Goal: Task Accomplishment & Management: Manage account settings

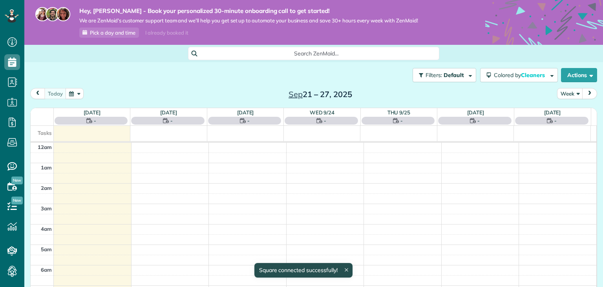
scroll to position [142, 0]
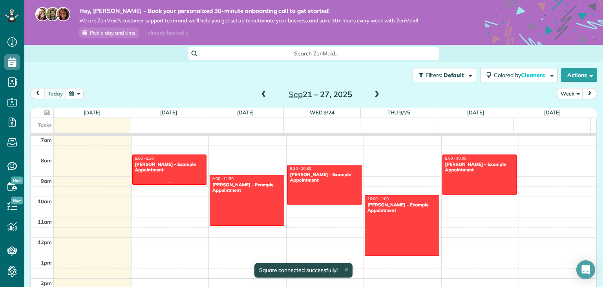
drag, startPoint x: 168, startPoint y: 172, endPoint x: 156, endPoint y: 170, distance: 12.7
click at [156, 170] on div "Debbie Sardone - Example Appointment" at bounding box center [170, 166] width 70 height 11
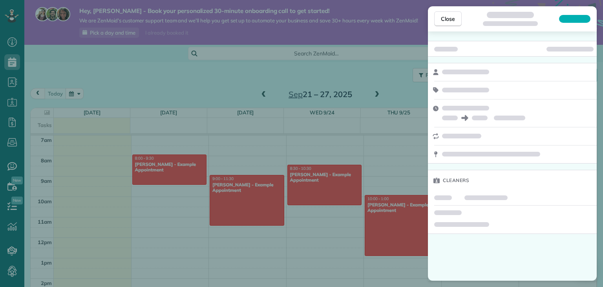
click at [156, 170] on div "Close Cleaners" at bounding box center [301, 143] width 603 height 287
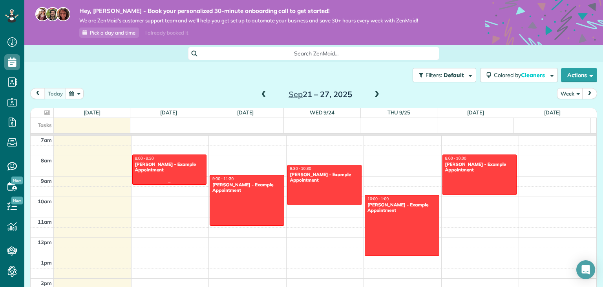
click at [156, 170] on div "Debbie Sardone - Example Appointment" at bounding box center [170, 166] width 70 height 11
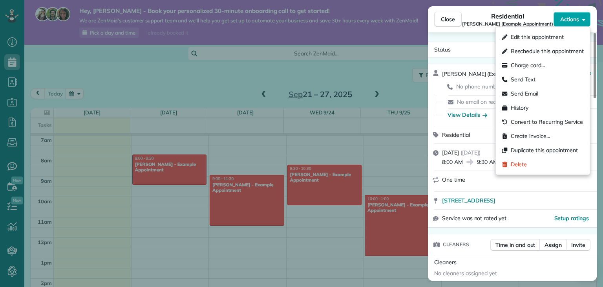
click at [585, 19] on button "Actions" at bounding box center [572, 19] width 37 height 15
click at [558, 163] on div "Delete" at bounding box center [543, 164] width 88 height 14
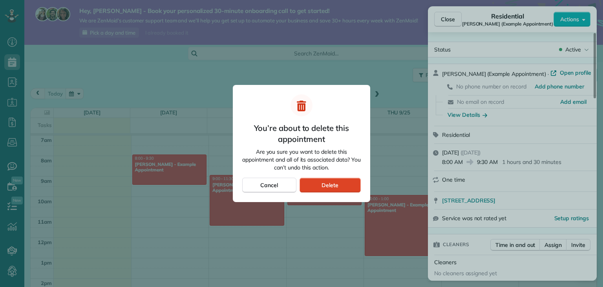
click at [340, 184] on div "Delete" at bounding box center [330, 184] width 61 height 15
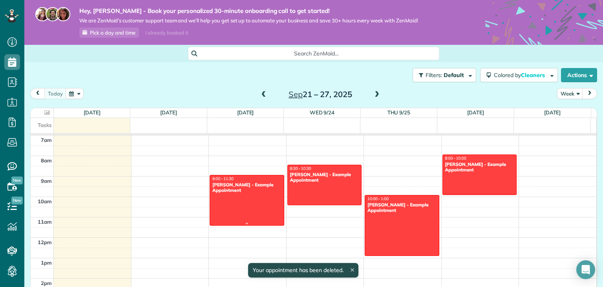
click at [240, 204] on div at bounding box center [247, 200] width 74 height 50
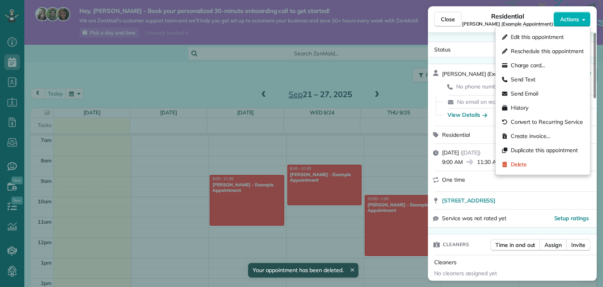
click at [585, 17] on icon "button" at bounding box center [583, 19] width 3 height 6
click at [554, 159] on div "Delete" at bounding box center [543, 164] width 88 height 14
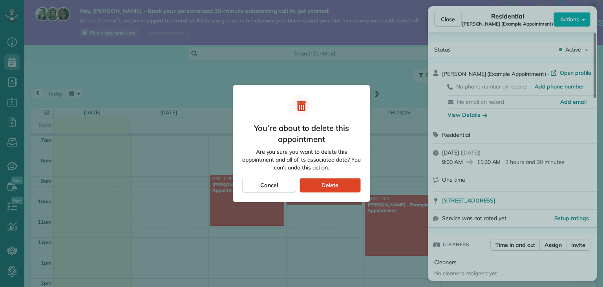
click at [343, 186] on div "Delete" at bounding box center [330, 184] width 61 height 15
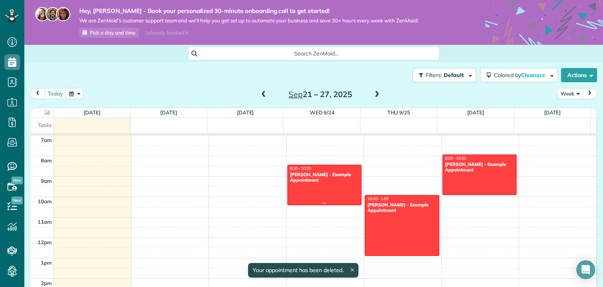
click at [327, 187] on div at bounding box center [325, 185] width 74 height 40
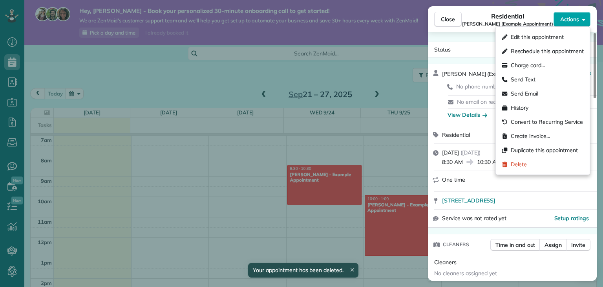
click at [577, 16] on span "Actions" at bounding box center [569, 19] width 19 height 8
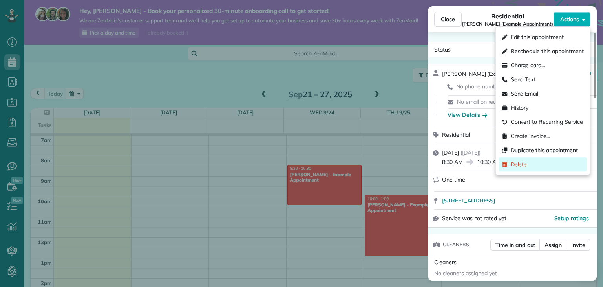
click at [542, 163] on div "Delete" at bounding box center [543, 164] width 88 height 14
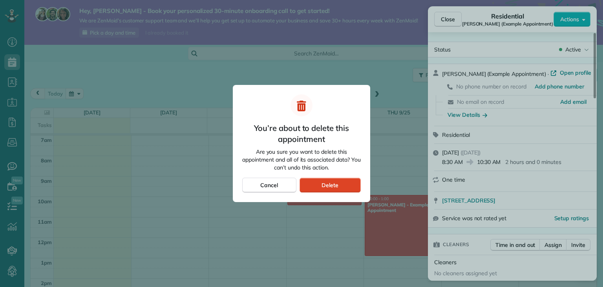
click at [338, 188] on div "Delete" at bounding box center [330, 184] width 61 height 15
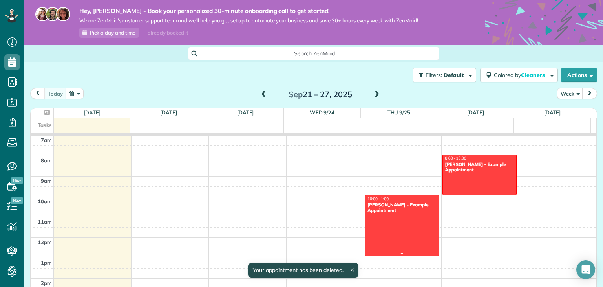
click at [416, 239] on div at bounding box center [402, 225] width 74 height 60
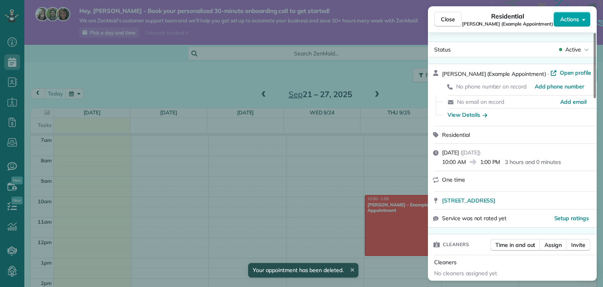
click at [585, 17] on icon "button" at bounding box center [583, 19] width 3 height 6
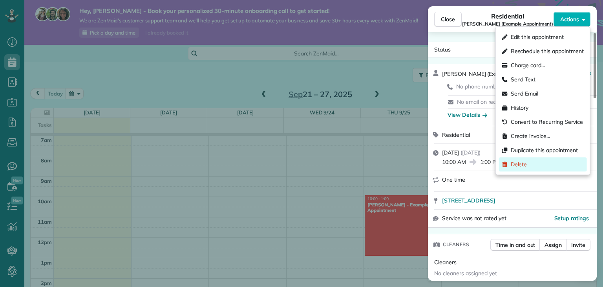
click at [545, 168] on div "Delete" at bounding box center [543, 164] width 88 height 14
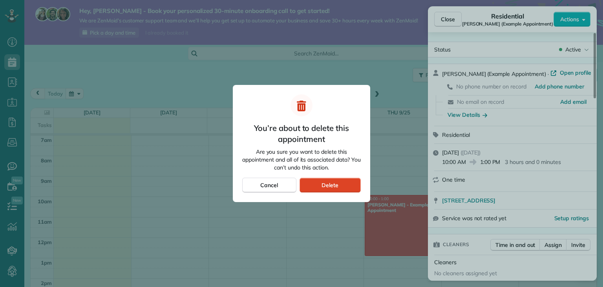
click at [341, 185] on div "Delete" at bounding box center [330, 184] width 61 height 15
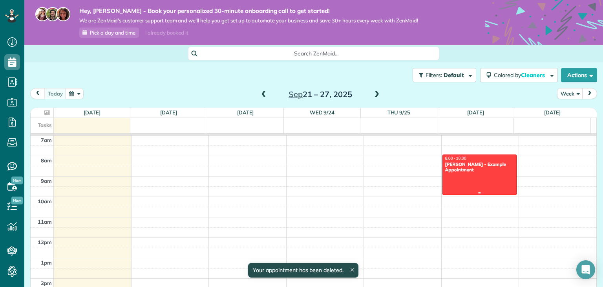
click at [493, 177] on div at bounding box center [480, 175] width 74 height 40
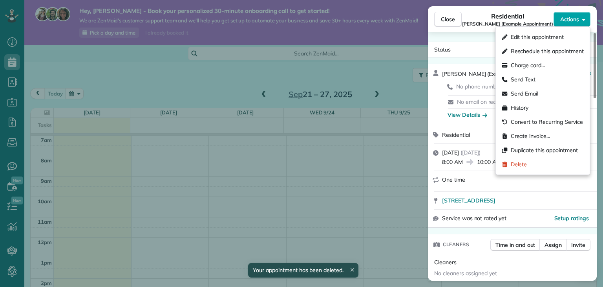
click at [578, 20] on span "Actions" at bounding box center [569, 19] width 19 height 8
click at [545, 166] on div "Delete" at bounding box center [543, 164] width 88 height 14
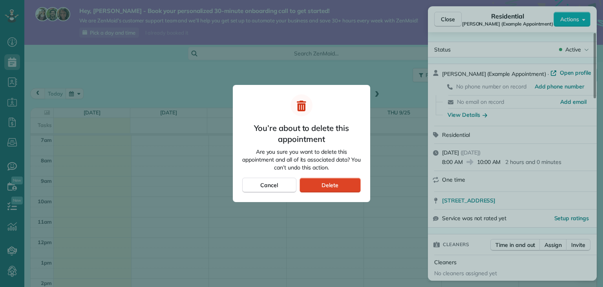
click at [342, 183] on div "Delete" at bounding box center [330, 184] width 61 height 15
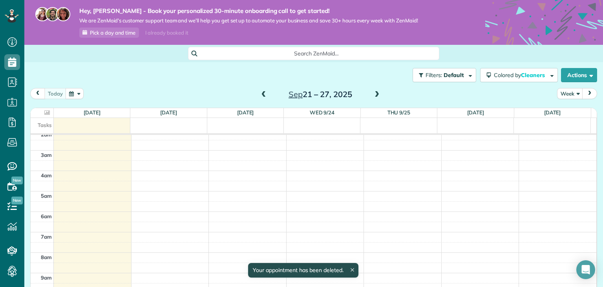
scroll to position [45, 0]
click at [588, 93] on button "next" at bounding box center [589, 93] width 15 height 11
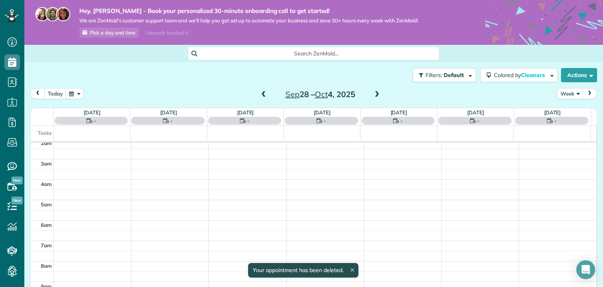
scroll to position [142, 0]
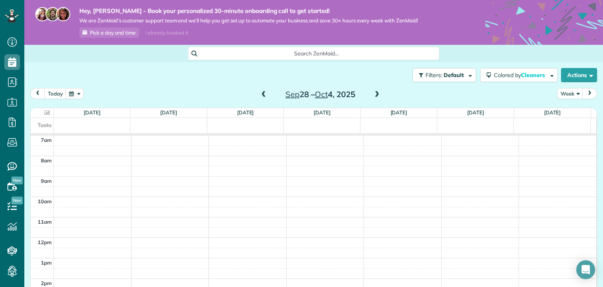
click at [258, 95] on div "Sep 28 – Oct 4, 2025" at bounding box center [321, 94] width 126 height 13
click at [263, 94] on span at bounding box center [264, 94] width 9 height 7
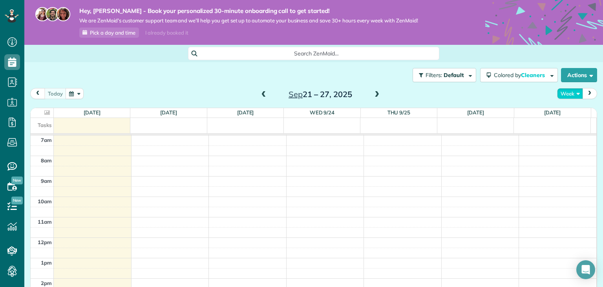
click at [564, 91] on button "Week" at bounding box center [570, 93] width 26 height 11
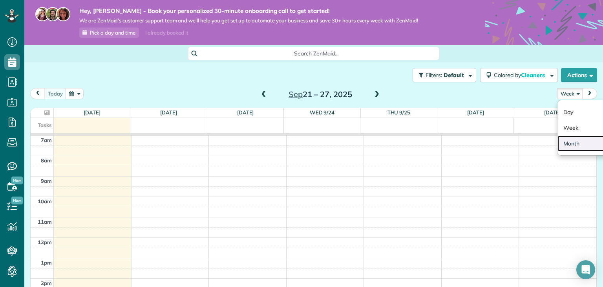
click at [573, 141] on link "Month" at bounding box center [589, 143] width 62 height 16
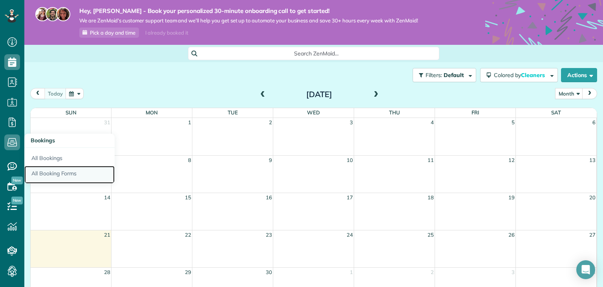
click at [42, 168] on link "All Booking Forms" at bounding box center [69, 175] width 90 height 18
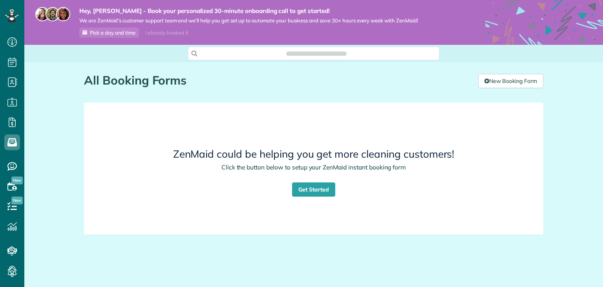
scroll to position [4, 4]
click at [320, 186] on link "Get Started" at bounding box center [313, 189] width 43 height 14
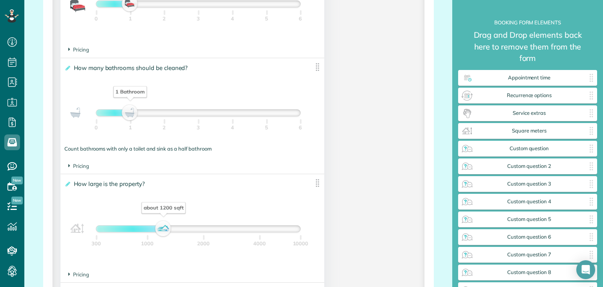
scroll to position [622, 0]
click at [76, 167] on span "Pricing" at bounding box center [78, 166] width 21 height 6
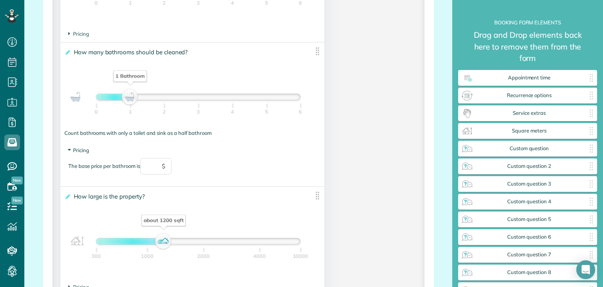
scroll to position [635, 0]
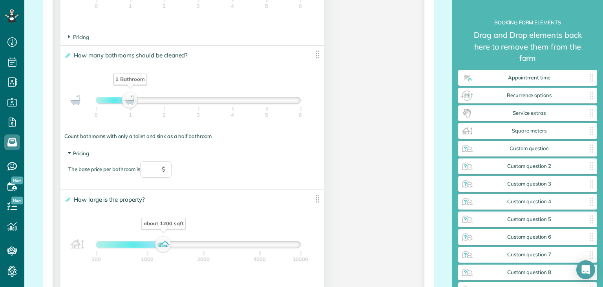
click at [67, 153] on icon at bounding box center [69, 153] width 7 height 2
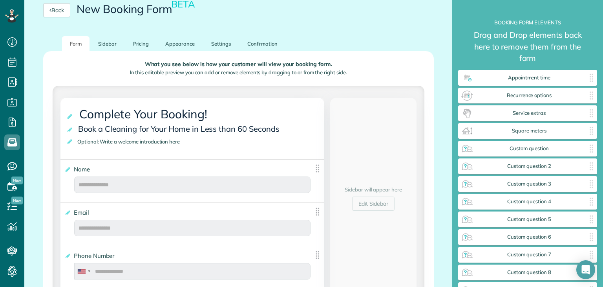
scroll to position [0, 0]
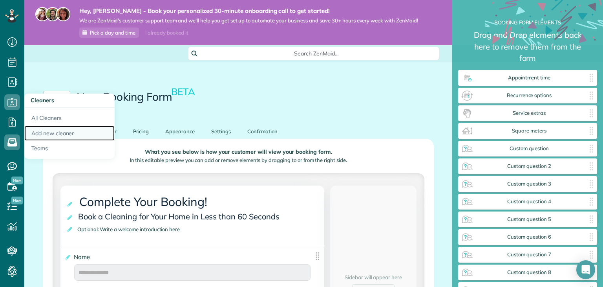
click at [57, 134] on link "Add new cleaner" at bounding box center [69, 133] width 90 height 15
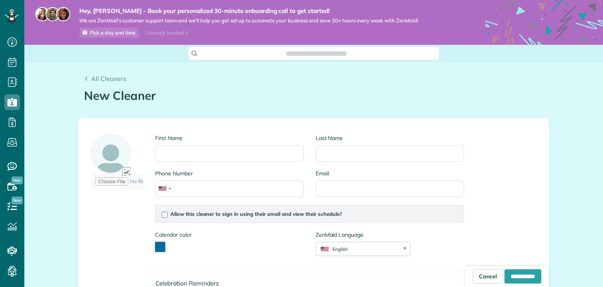
scroll to position [4, 4]
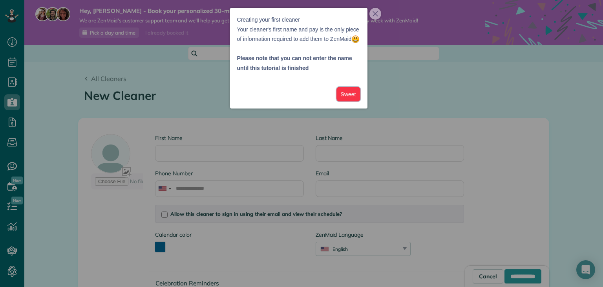
click at [348, 101] on button "Sweet" at bounding box center [349, 94] width 24 height 15
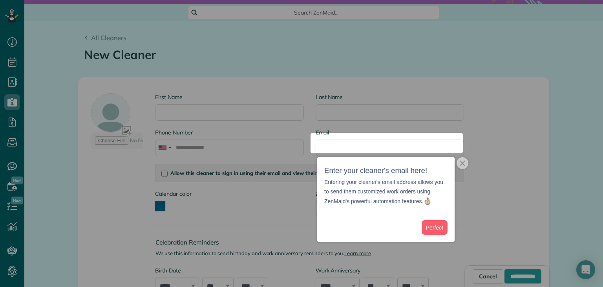
scroll to position [45, 0]
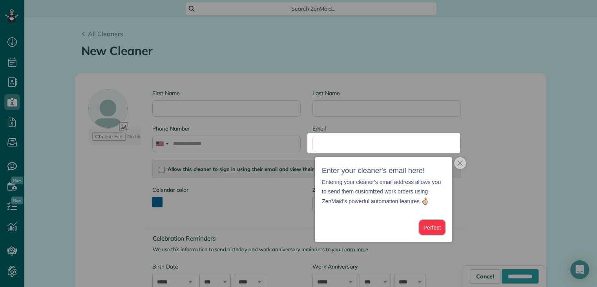
click at [429, 225] on button "Perfect" at bounding box center [432, 227] width 26 height 15
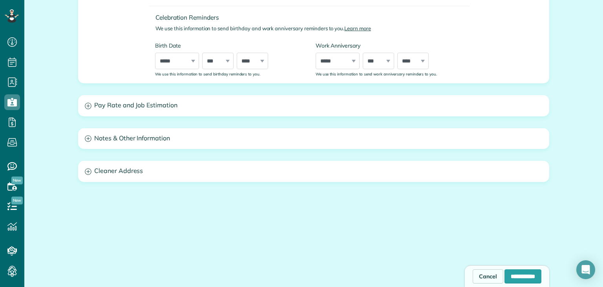
scroll to position [265, 0]
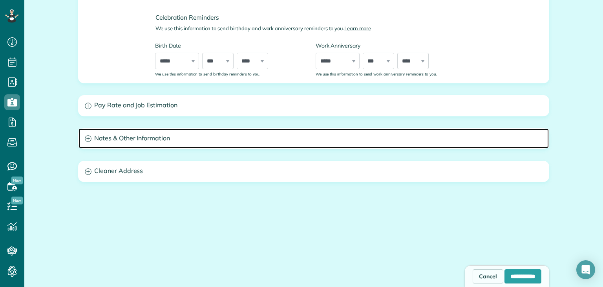
click at [80, 135] on h3 "Notes & Other Information" at bounding box center [314, 138] width 470 height 20
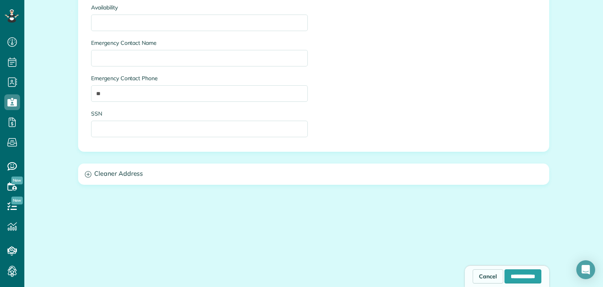
scroll to position [538, 0]
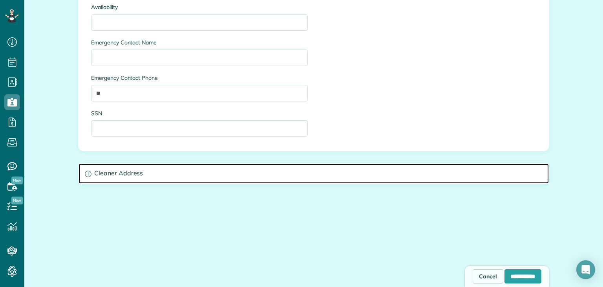
click at [85, 172] on icon at bounding box center [88, 173] width 7 height 7
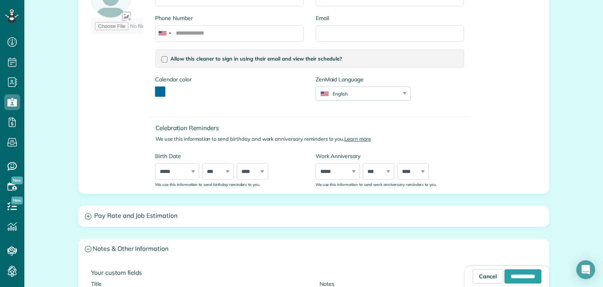
scroll to position [149, 0]
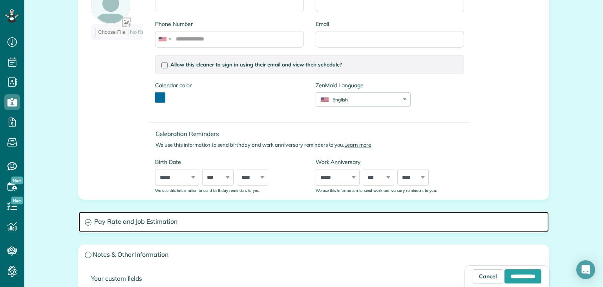
click at [85, 220] on icon at bounding box center [88, 222] width 7 height 7
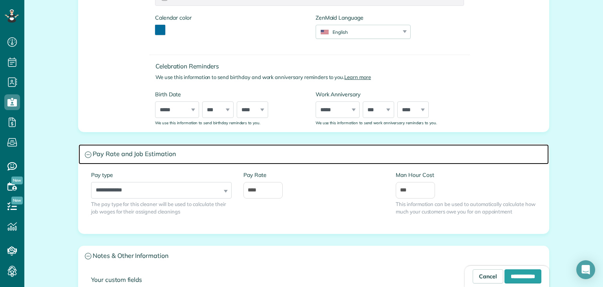
scroll to position [232, 0]
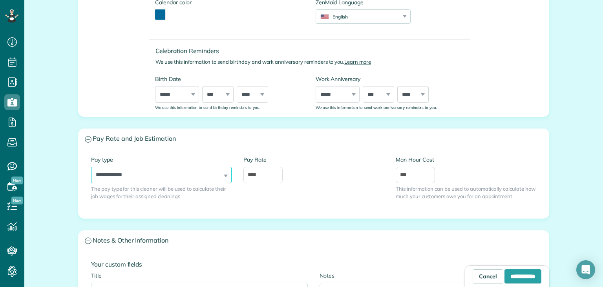
click at [225, 175] on select "**********" at bounding box center [161, 174] width 141 height 16
select select "******"
click at [91, 166] on select "**********" at bounding box center [161, 174] width 141 height 16
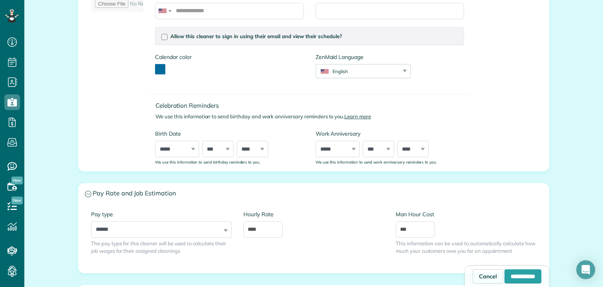
scroll to position [176, 0]
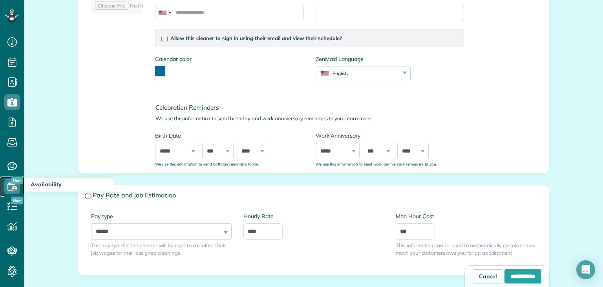
click at [11, 187] on icon at bounding box center [12, 186] width 16 height 16
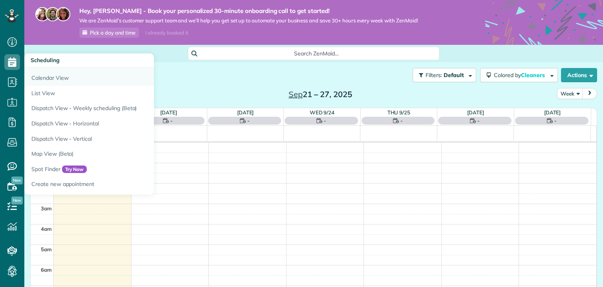
scroll to position [142, 0]
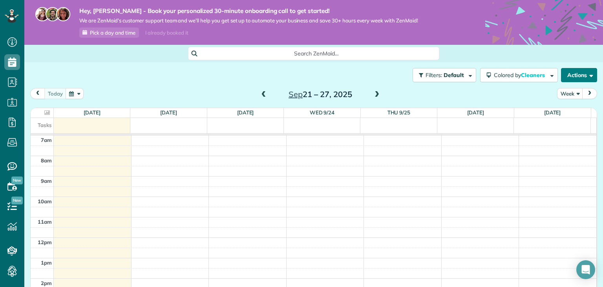
click at [578, 73] on button "Actions" at bounding box center [579, 75] width 36 height 14
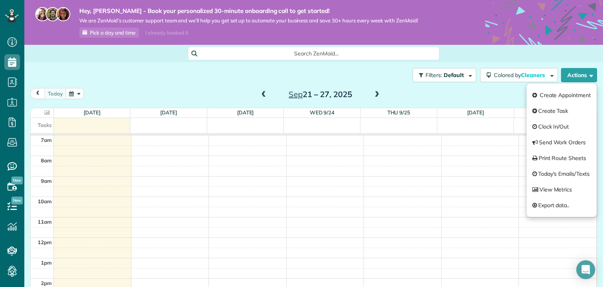
click at [138, 87] on div "Filters: Default Colored by Cleaners Color by Cleaner Color by Team Color by St…" at bounding box center [313, 75] width 579 height 26
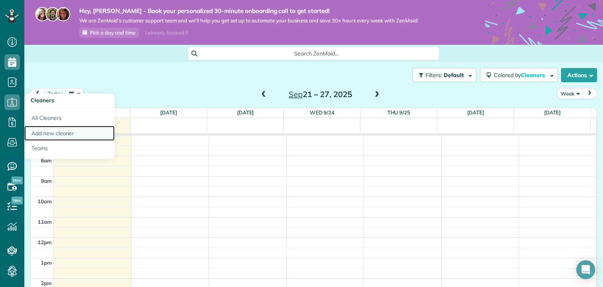
click at [42, 128] on link "Add new cleaner" at bounding box center [69, 133] width 90 height 15
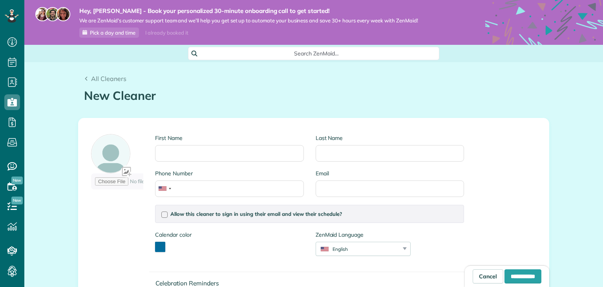
scroll to position [4, 4]
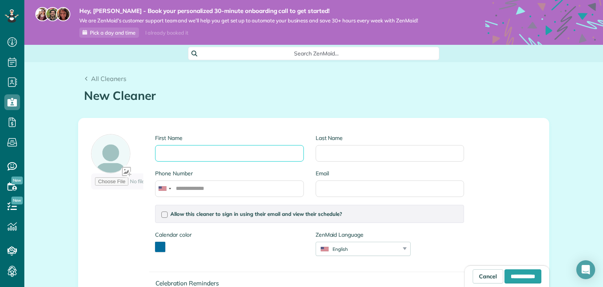
click at [175, 152] on input "First Name" at bounding box center [229, 153] width 148 height 16
type input "*******"
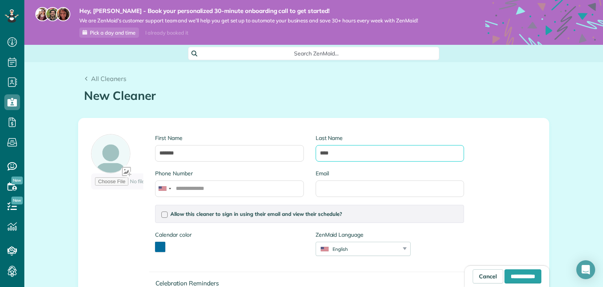
type input "****"
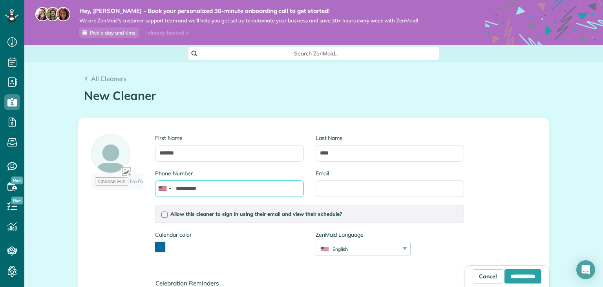
type input "**********"
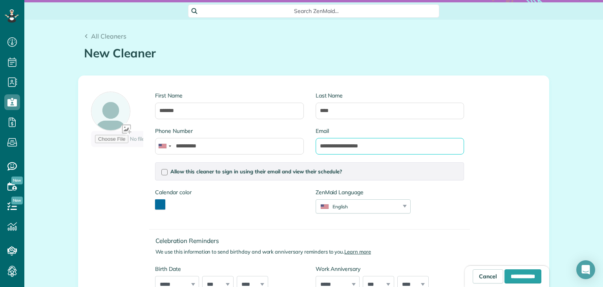
scroll to position [41, 0]
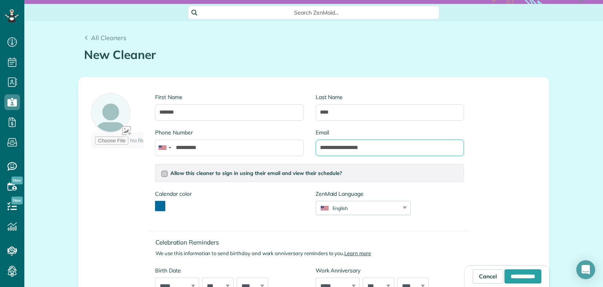
type input "**********"
click at [161, 170] on div at bounding box center [164, 173] width 6 height 6
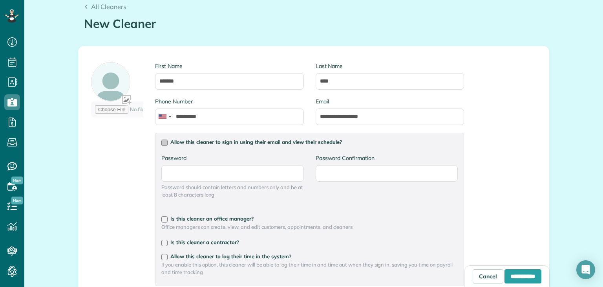
scroll to position [79, 0]
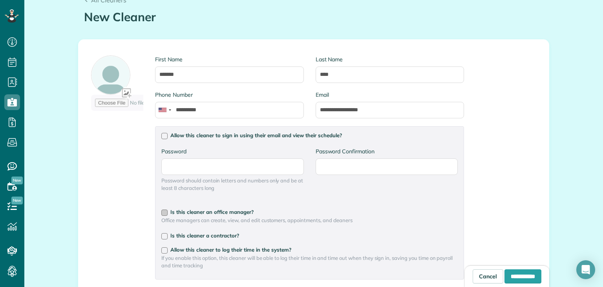
click at [161, 209] on div at bounding box center [164, 212] width 6 height 6
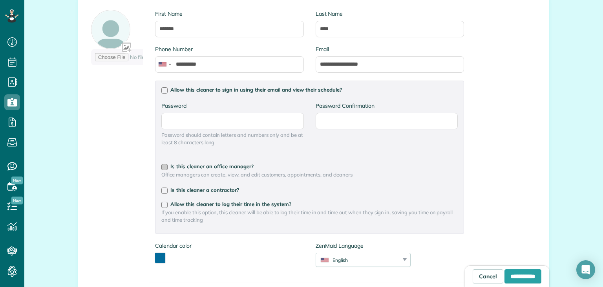
scroll to position [121, 0]
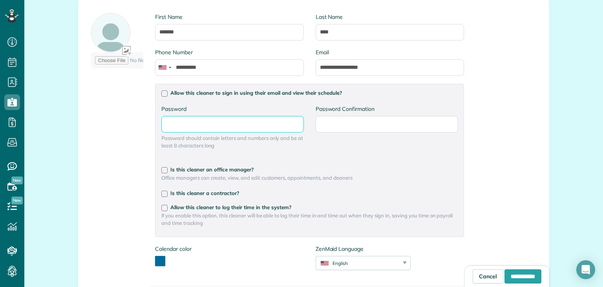
click at [204, 120] on input "Password" at bounding box center [232, 124] width 142 height 16
type input "*"
type input "**********"
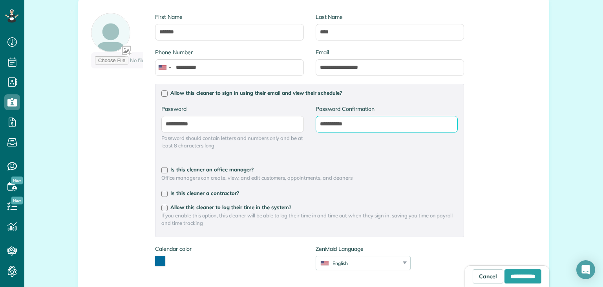
type input "**********"
click at [128, 152] on div "**********" at bounding box center [277, 180] width 385 height 353
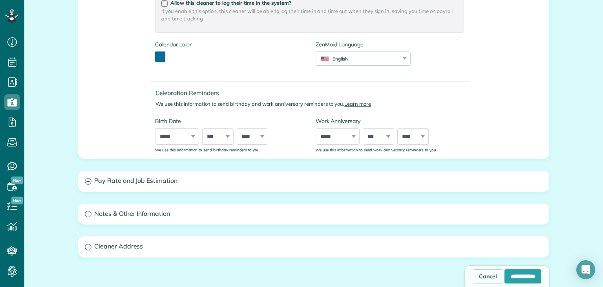
scroll to position [325, 0]
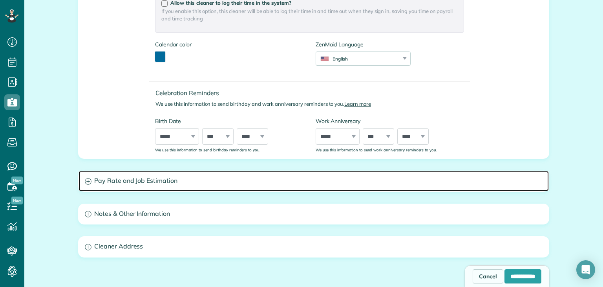
click at [85, 183] on icon at bounding box center [88, 181] width 7 height 7
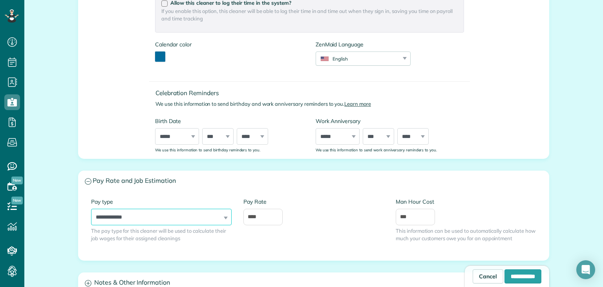
click at [149, 214] on select "**********" at bounding box center [161, 217] width 141 height 16
select select "******"
click at [91, 209] on select "**********" at bounding box center [161, 217] width 141 height 16
drag, startPoint x: 261, startPoint y: 217, endPoint x: 219, endPoint y: 217, distance: 42.0
click at [219, 217] on div "**********" at bounding box center [313, 226] width 457 height 56
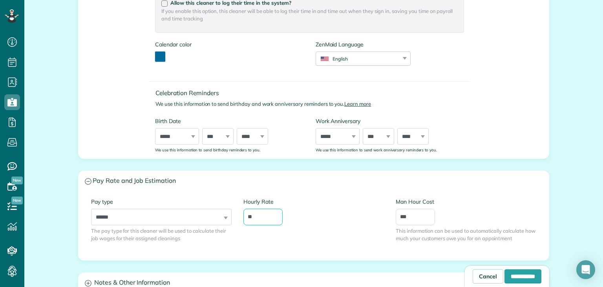
type input "**"
click at [65, 195] on div "**********" at bounding box center [313, 84] width 579 height 695
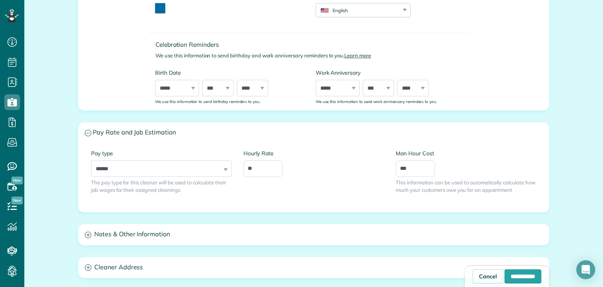
scroll to position [384, 0]
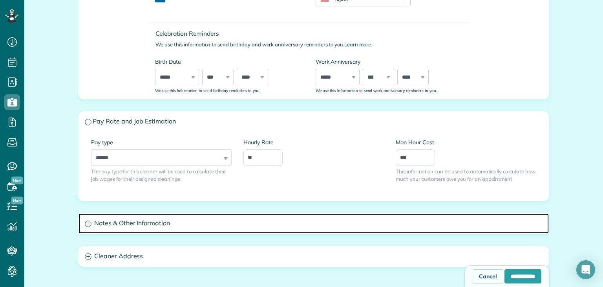
click at [85, 221] on icon at bounding box center [88, 223] width 7 height 7
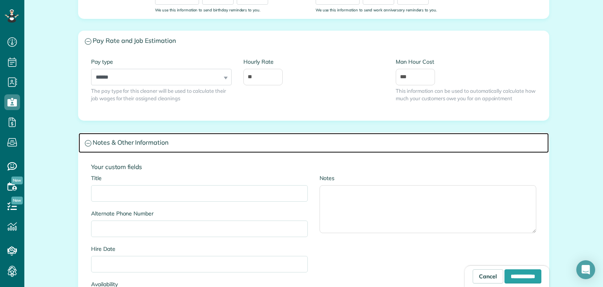
scroll to position [466, 0]
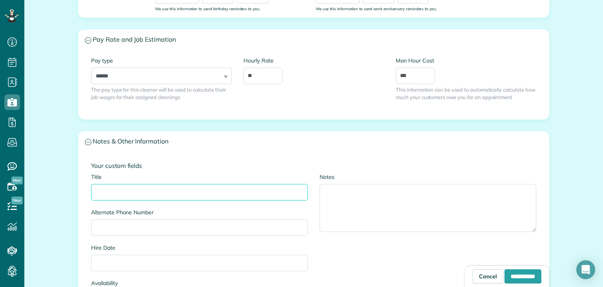
click at [121, 187] on input "Title" at bounding box center [199, 192] width 217 height 16
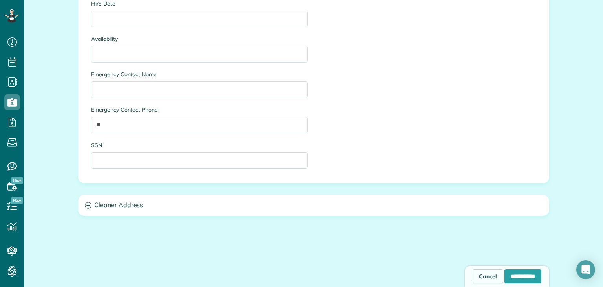
scroll to position [712, 0]
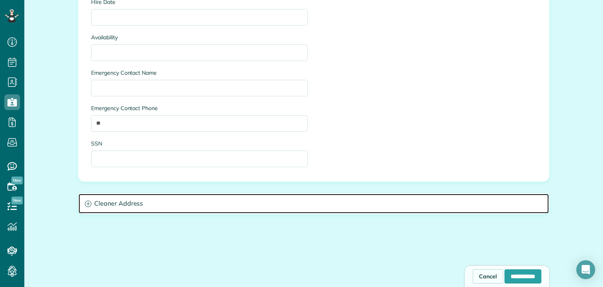
click at [86, 205] on icon at bounding box center [88, 203] width 7 height 7
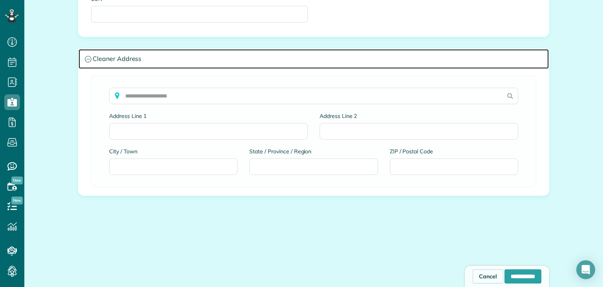
scroll to position [870, 0]
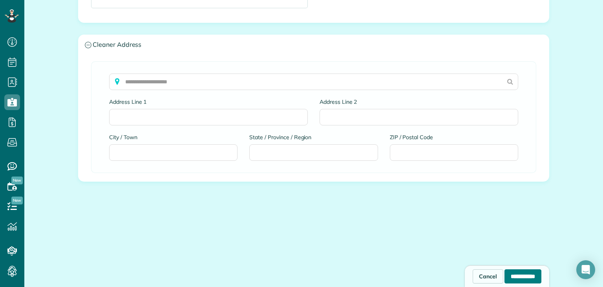
click at [505, 277] on input "**********" at bounding box center [523, 276] width 37 height 14
type input "**********"
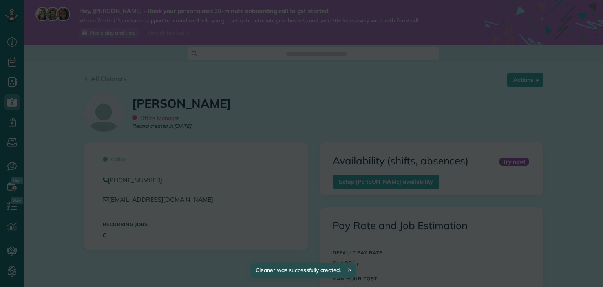
scroll to position [142, 0]
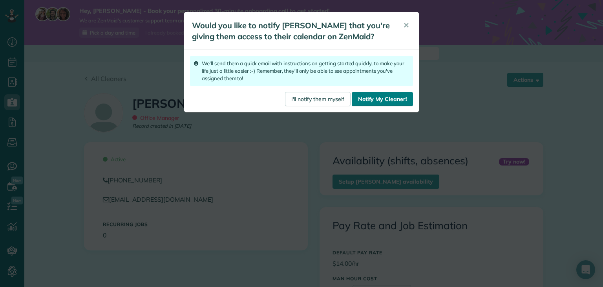
click at [375, 98] on link "Notify My Cleaner!" at bounding box center [382, 99] width 61 height 14
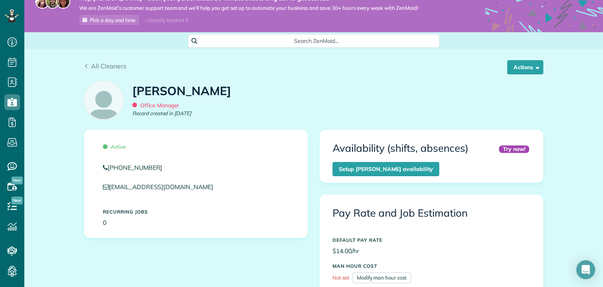
scroll to position [0, 0]
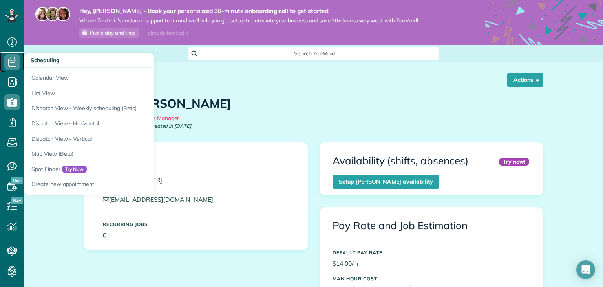
click at [9, 67] on icon at bounding box center [12, 62] width 16 height 16
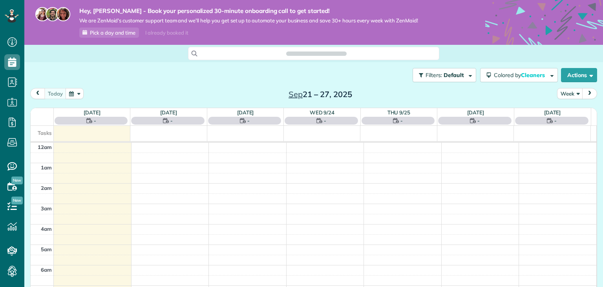
scroll to position [142, 0]
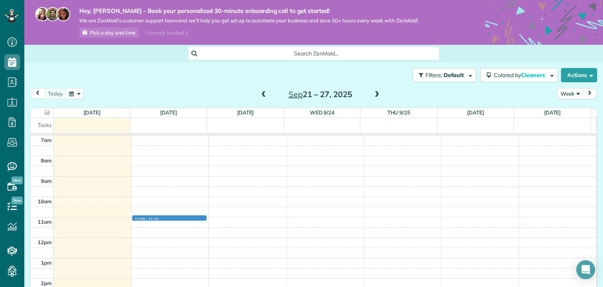
click at [162, 216] on div "12am 1am 2am 3am 4am 5am 6am 7am 8am 9am 10am 11am 12pm 1pm 2pm 3pm 4pm 5pm 6pm…" at bounding box center [314, 238] width 566 height 490
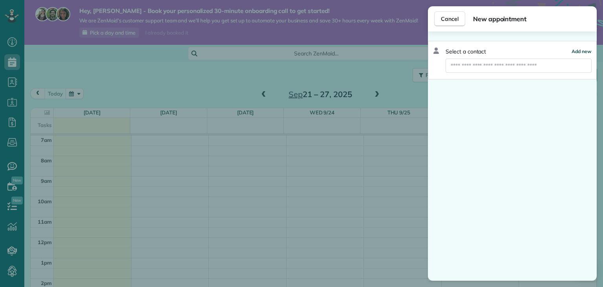
click at [584, 48] on button "Add new" at bounding box center [582, 52] width 20 height 8
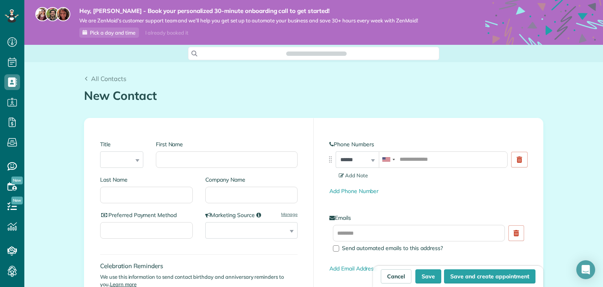
scroll to position [4, 4]
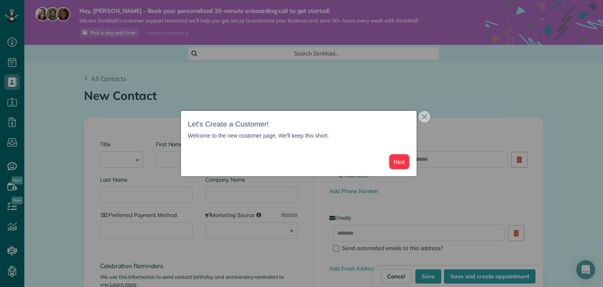
click at [408, 160] on button "Next" at bounding box center [400, 161] width 20 height 15
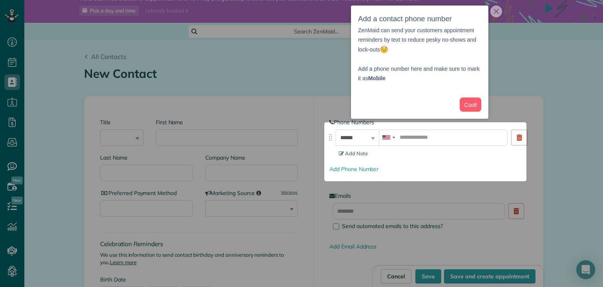
scroll to position [24, 0]
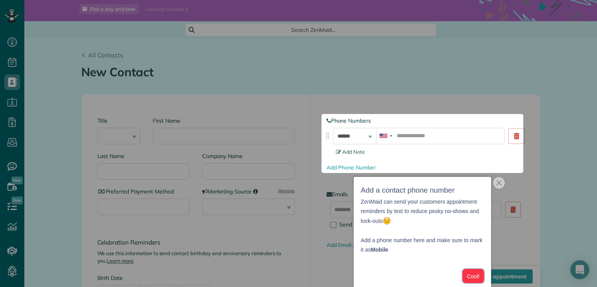
click at [474, 273] on button "Cool!" at bounding box center [474, 276] width 22 height 15
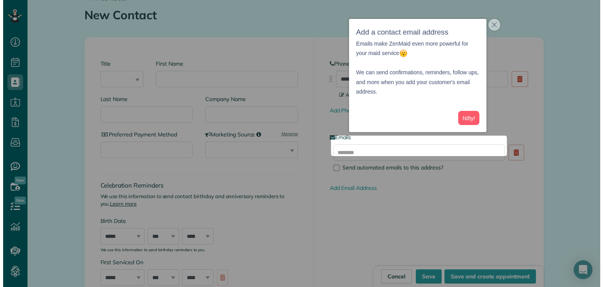
scroll to position [90, 0]
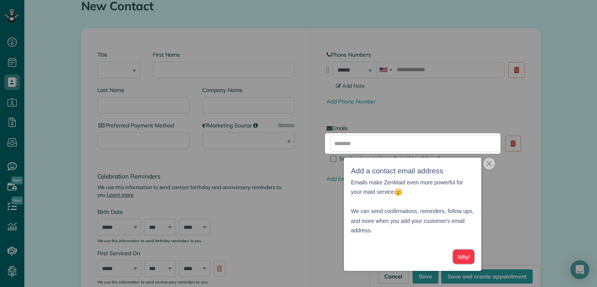
click at [465, 251] on button "Nifty!" at bounding box center [463, 256] width 21 height 15
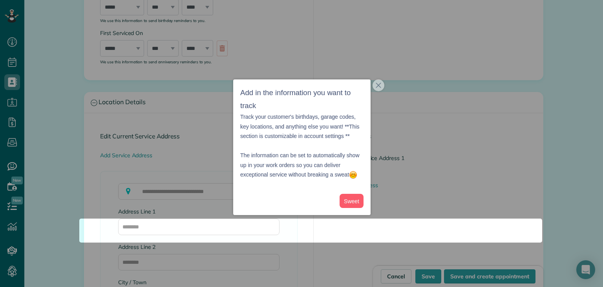
scroll to position [682, 0]
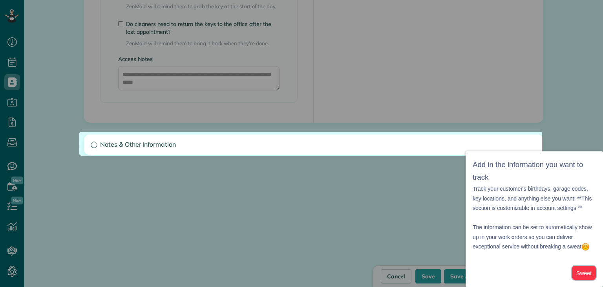
click at [584, 269] on button "Sweet" at bounding box center [584, 272] width 24 height 15
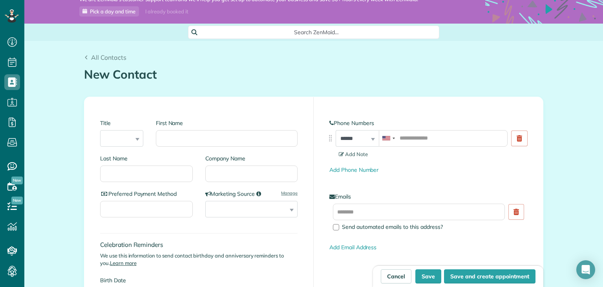
scroll to position [22, 0]
click at [234, 203] on select "**********" at bounding box center [251, 208] width 93 height 16
click at [237, 210] on select "**********" at bounding box center [251, 208] width 93 height 16
click at [165, 212] on input "Preferred Payment Method" at bounding box center [146, 208] width 93 height 16
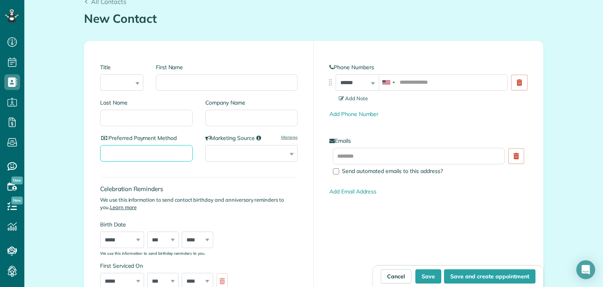
scroll to position [80, 0]
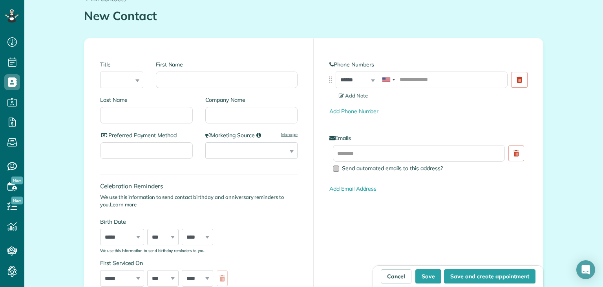
click at [333, 168] on div at bounding box center [336, 168] width 6 height 6
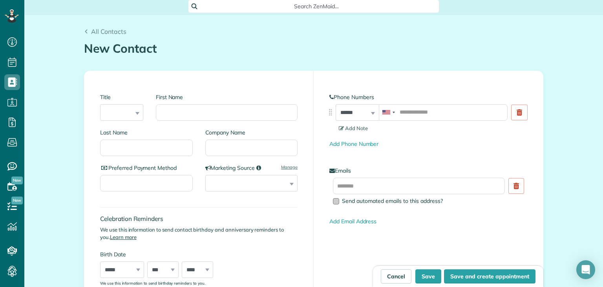
scroll to position [44, 0]
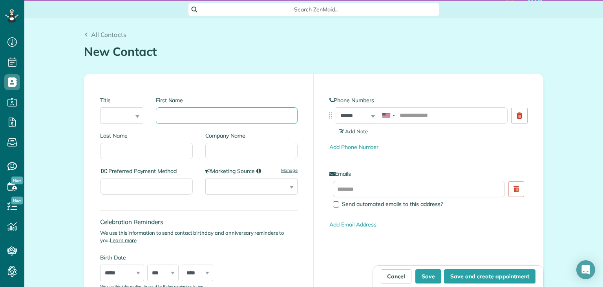
click at [178, 109] on input "First Name" at bounding box center [227, 115] width 142 height 16
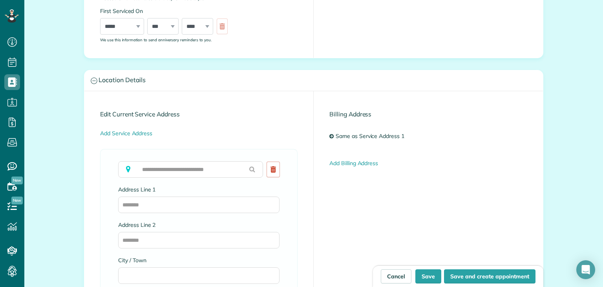
scroll to position [332, 0]
type input "**********"
click at [166, 202] on input "Address Line 1" at bounding box center [198, 204] width 161 height 16
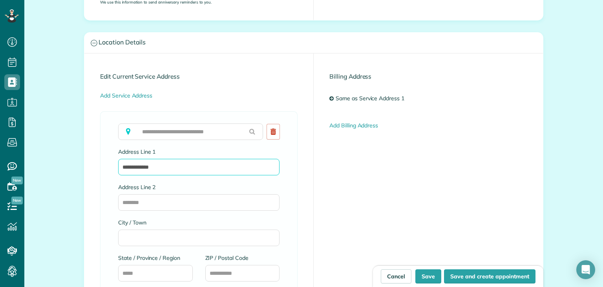
scroll to position [367, 0]
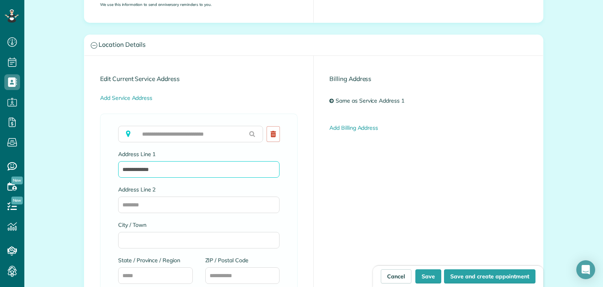
type input "**********"
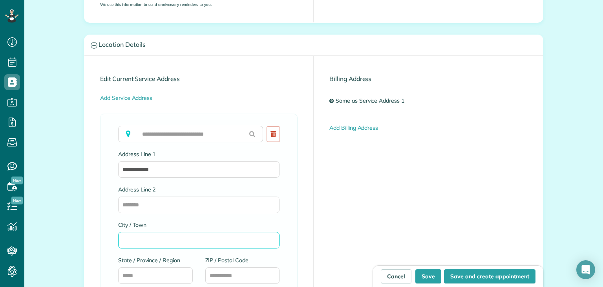
click at [148, 238] on input "City / Town" at bounding box center [198, 240] width 161 height 16
type input "**********"
type input "**"
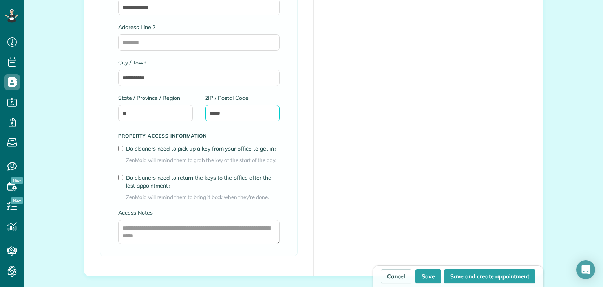
scroll to position [527, 0]
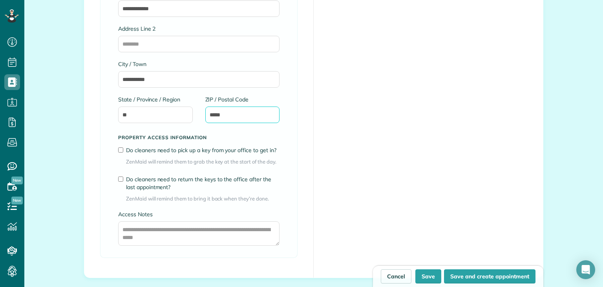
type input "*****"
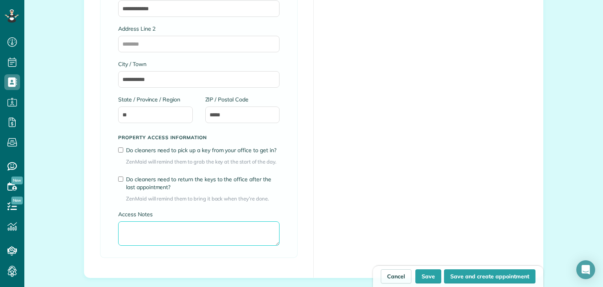
click at [150, 227] on textarea "Access Notes" at bounding box center [198, 233] width 161 height 24
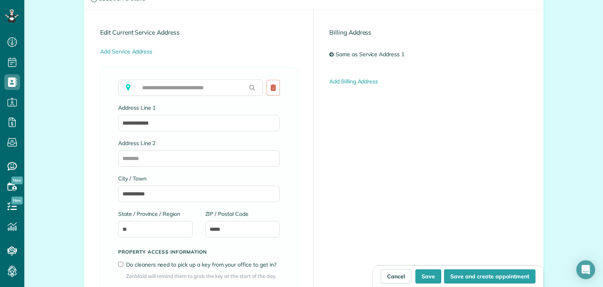
scroll to position [414, 0]
type textarea "**********"
click at [465, 275] on button "Save and create appointment" at bounding box center [489, 276] width 91 height 14
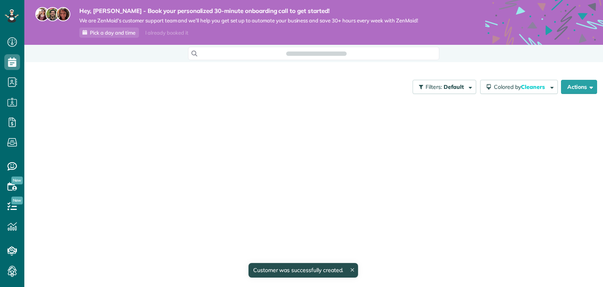
scroll to position [4, 4]
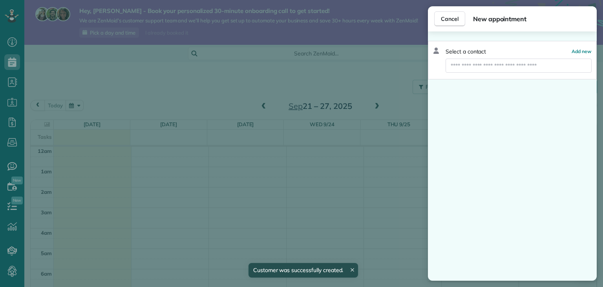
scroll to position [142, 0]
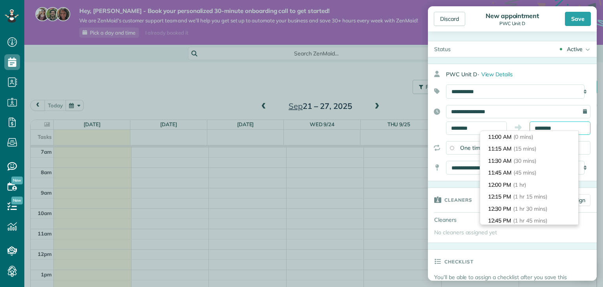
click at [567, 128] on input "********" at bounding box center [560, 127] width 61 height 13
type input "********"
click at [541, 185] on li "12:00 PM (1 hr)" at bounding box center [529, 185] width 98 height 12
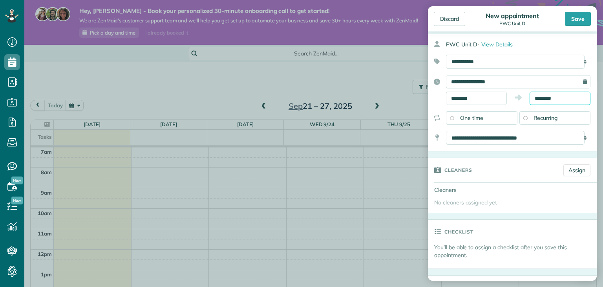
scroll to position [30, 0]
click at [568, 168] on link "Assign" at bounding box center [577, 170] width 27 height 12
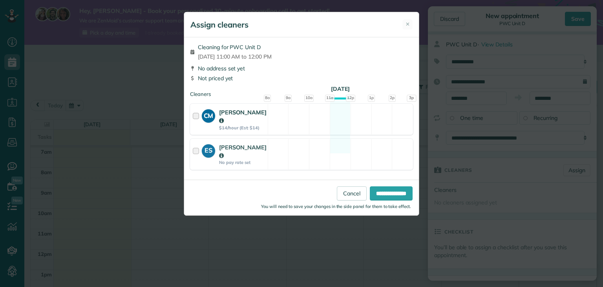
click at [195, 113] on div at bounding box center [197, 119] width 9 height 22
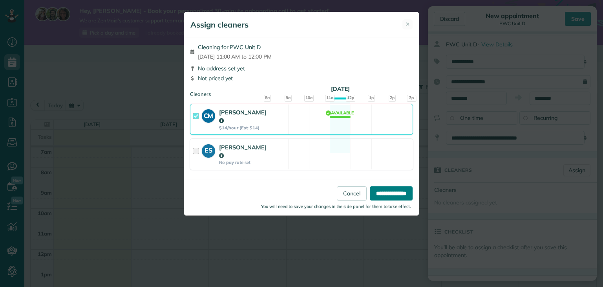
click at [395, 186] on input "**********" at bounding box center [391, 193] width 43 height 14
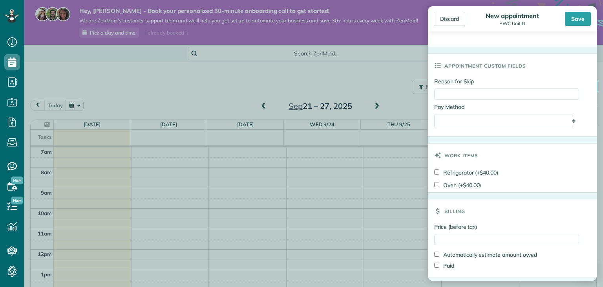
scroll to position [406, 0]
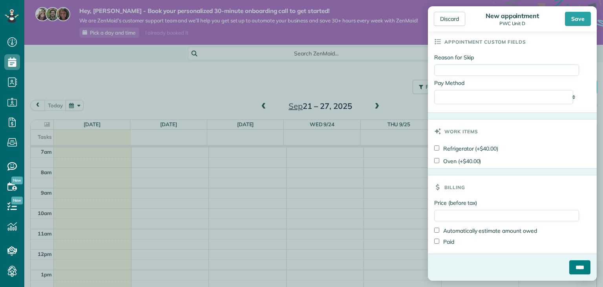
click at [569, 269] on input "****" at bounding box center [579, 267] width 21 height 14
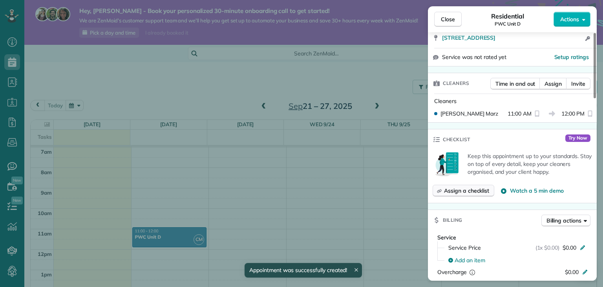
scroll to position [162, 0]
click at [483, 191] on span "Assign a checklist" at bounding box center [466, 191] width 45 height 8
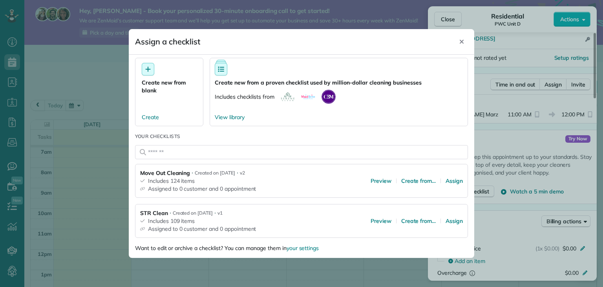
scroll to position [14, 0]
click at [448, 221] on span "Assign" at bounding box center [454, 221] width 17 height 8
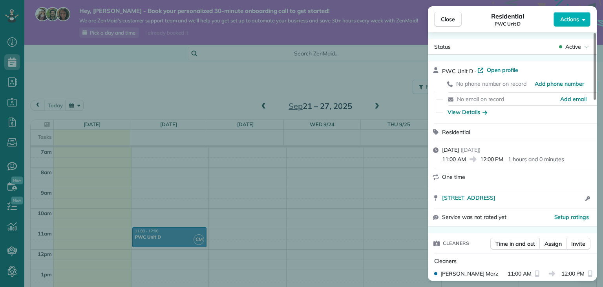
scroll to position [0, 0]
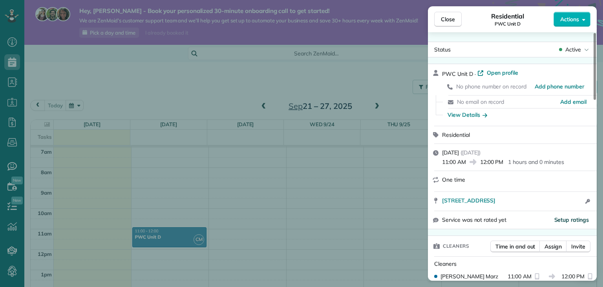
click at [564, 223] on span "Setup ratings" at bounding box center [571, 219] width 35 height 7
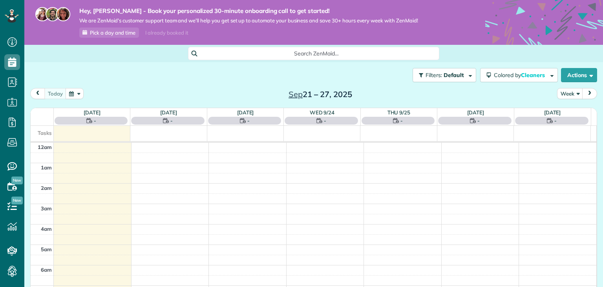
scroll to position [142, 0]
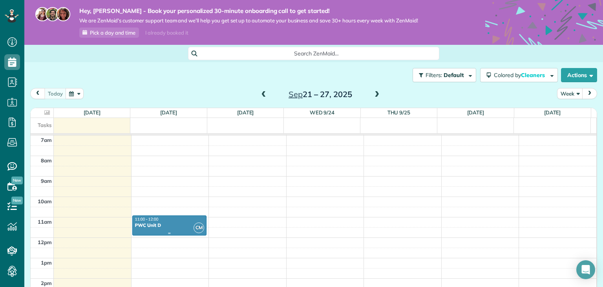
click at [176, 224] on div "PWC Unit D" at bounding box center [170, 224] width 70 height 5
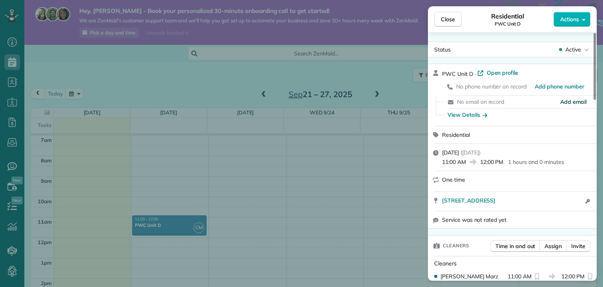
click at [575, 103] on span "Add email" at bounding box center [573, 102] width 26 height 8
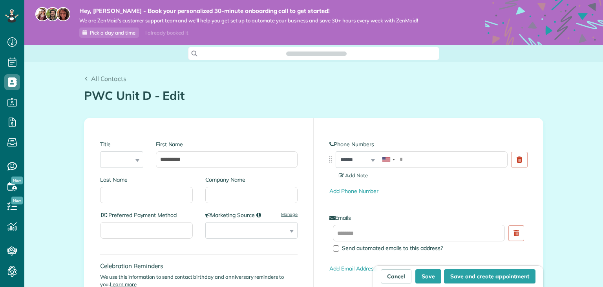
scroll to position [4, 4]
click at [372, 230] on input "text" at bounding box center [419, 233] width 172 height 16
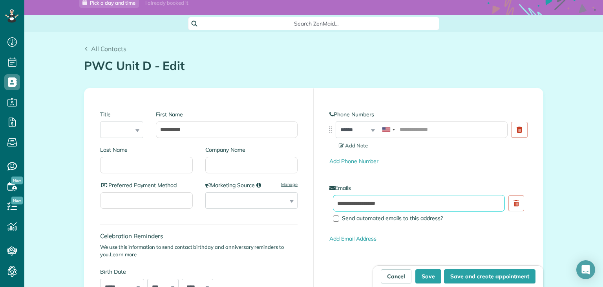
scroll to position [31, 0]
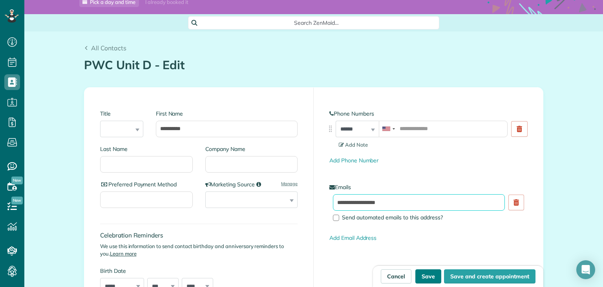
type input "**********"
click at [424, 273] on button "Save" at bounding box center [428, 276] width 26 height 14
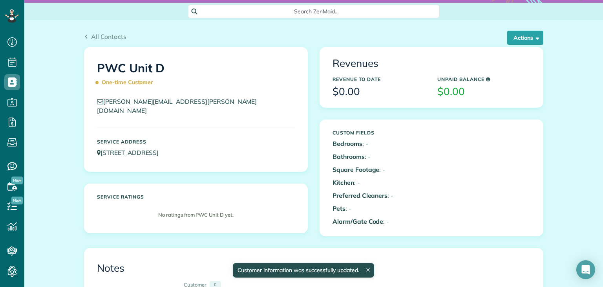
scroll to position [42, 0]
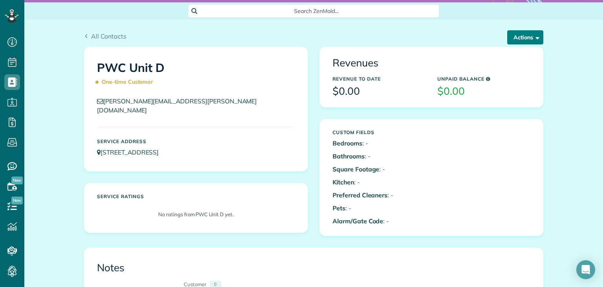
click at [521, 32] on button "Actions" at bounding box center [525, 37] width 36 height 14
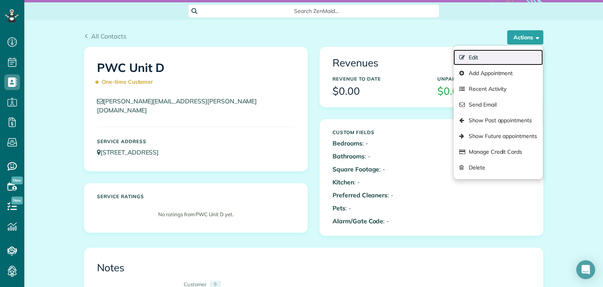
click at [498, 61] on link "Edit" at bounding box center [499, 57] width 90 height 16
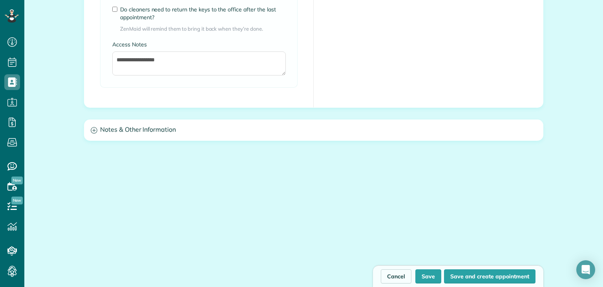
scroll to position [697, 0]
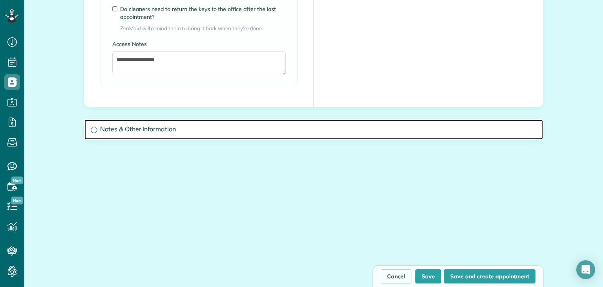
click at [91, 131] on icon at bounding box center [94, 129] width 7 height 7
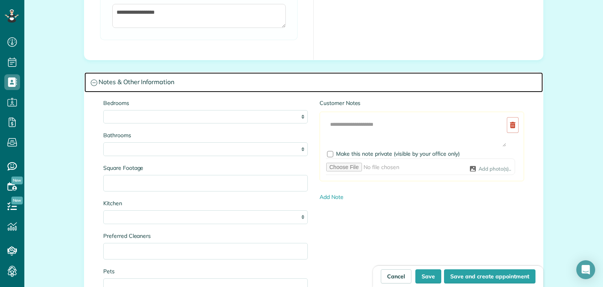
scroll to position [745, 0]
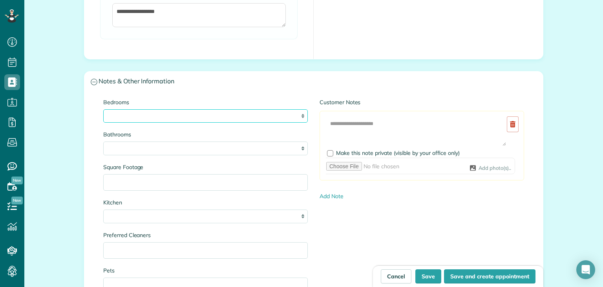
click at [145, 113] on select "* * * * **" at bounding box center [205, 116] width 205 height 14
select select "*"
click at [103, 109] on select "* * * * **" at bounding box center [205, 116] width 205 height 14
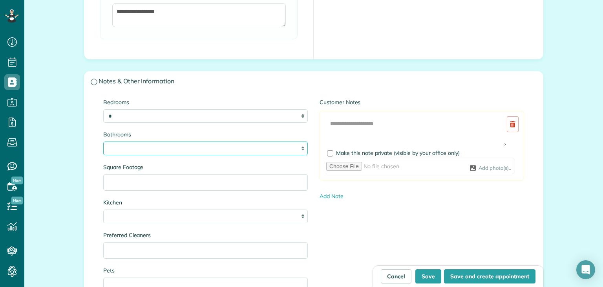
click at [146, 145] on select "* *** * *** * *** * *** **" at bounding box center [205, 148] width 205 height 14
select select "*"
click at [103, 141] on select "* *** * *** * *** * *** **" at bounding box center [205, 148] width 205 height 14
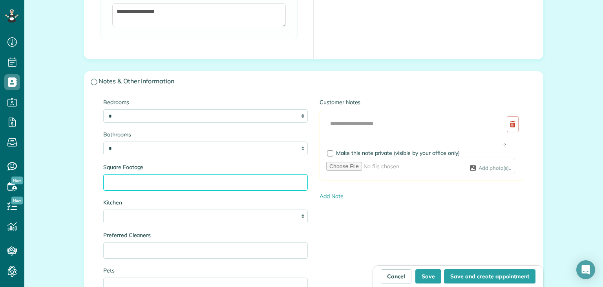
click at [144, 183] on input "Square Footage" at bounding box center [205, 182] width 205 height 16
type input "*"
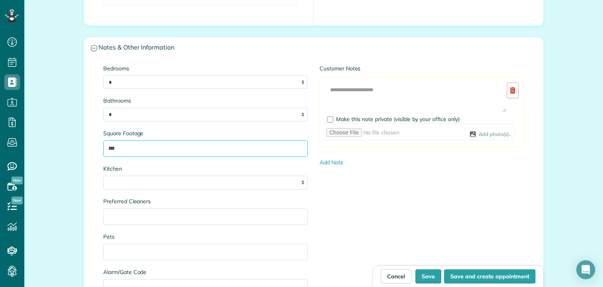
scroll to position [778, 0]
type input "***"
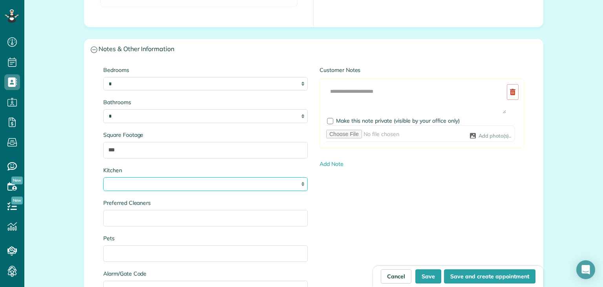
click at [144, 183] on select "* * * *" at bounding box center [205, 184] width 205 height 14
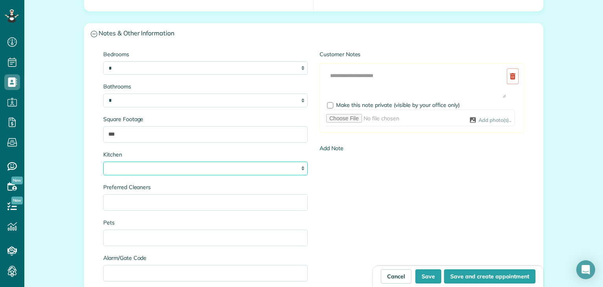
scroll to position [795, 0]
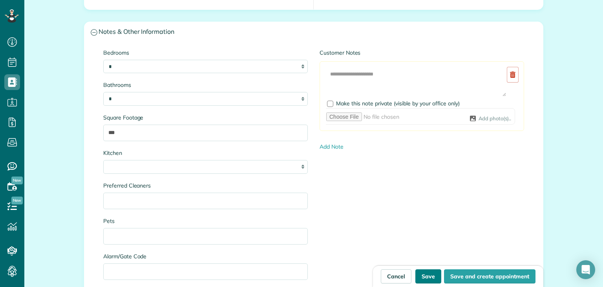
click at [432, 274] on button "Save" at bounding box center [428, 276] width 26 height 14
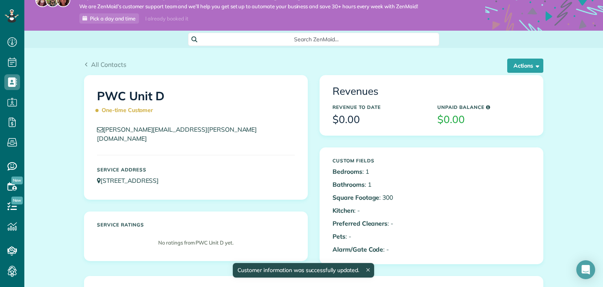
scroll to position [12, 0]
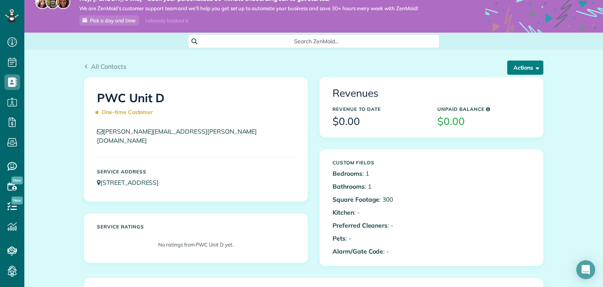
click at [538, 61] on button "Actions" at bounding box center [525, 67] width 36 height 14
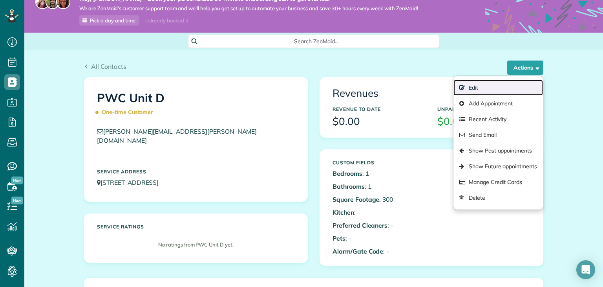
click at [518, 85] on link "Edit" at bounding box center [499, 88] width 90 height 16
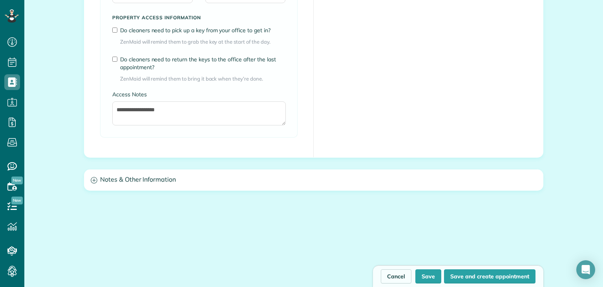
scroll to position [650, 0]
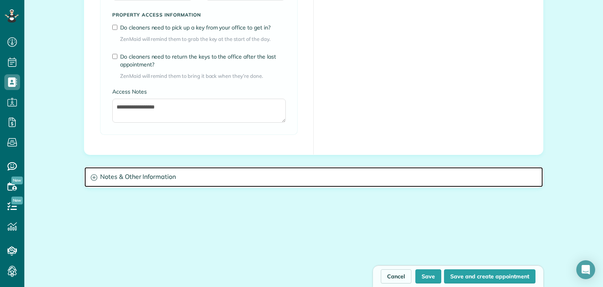
click at [93, 176] on icon at bounding box center [94, 177] width 7 height 7
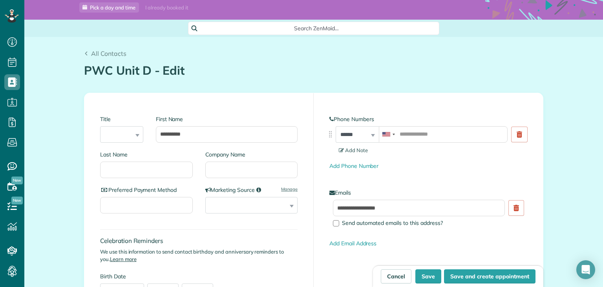
scroll to position [0, 0]
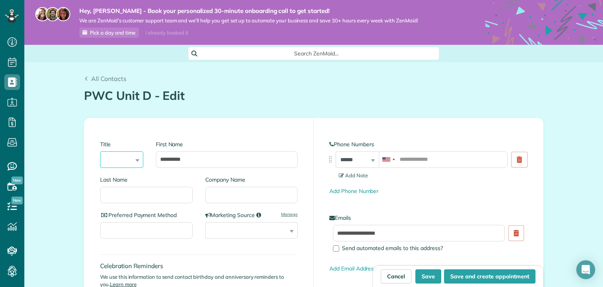
click at [129, 160] on select "*** **** *** ***" at bounding box center [121, 159] width 43 height 16
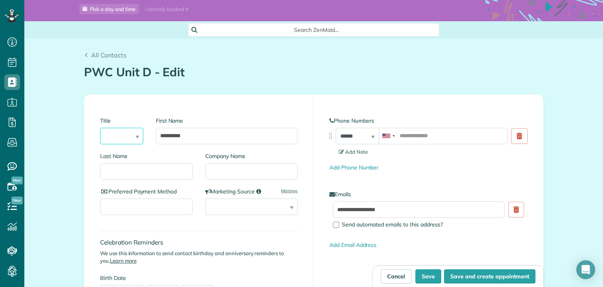
scroll to position [23, 0]
click at [118, 208] on input "Preferred Payment Method" at bounding box center [146, 207] width 93 height 16
type input "*"
click at [426, 277] on button "Save" at bounding box center [428, 276] width 26 height 14
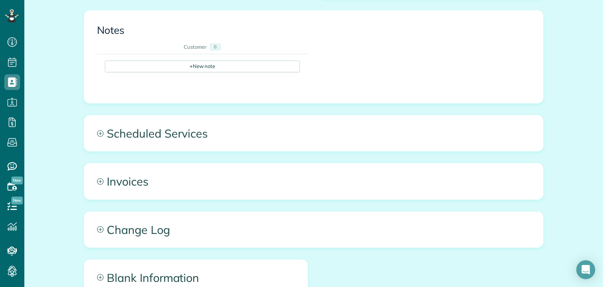
scroll to position [280, 0]
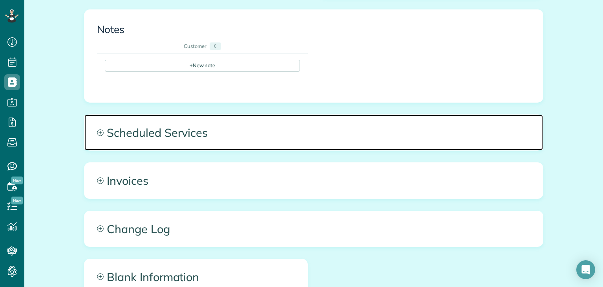
click at [97, 129] on icon at bounding box center [100, 132] width 7 height 7
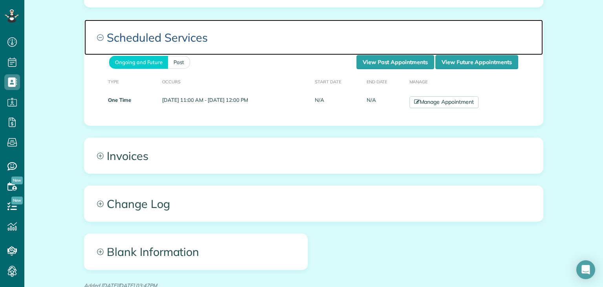
scroll to position [378, 0]
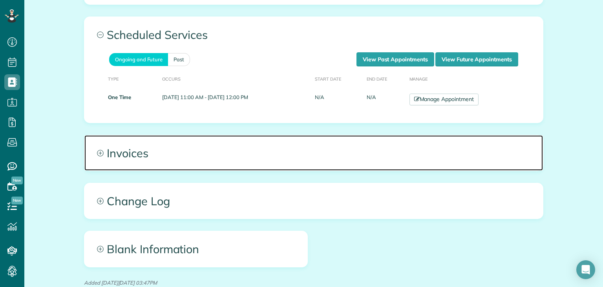
click at [97, 151] on icon at bounding box center [100, 153] width 7 height 7
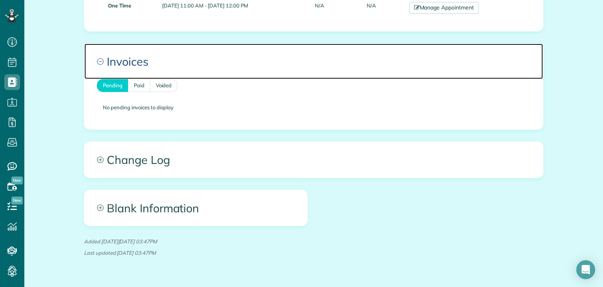
scroll to position [476, 0]
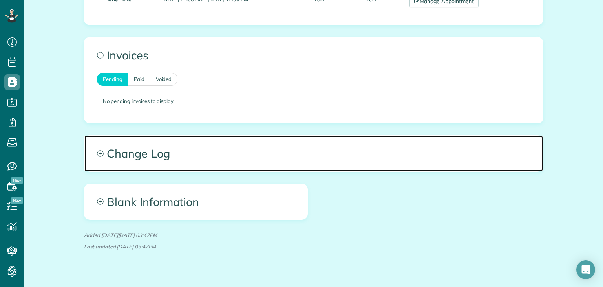
click at [97, 151] on icon at bounding box center [100, 153] width 7 height 7
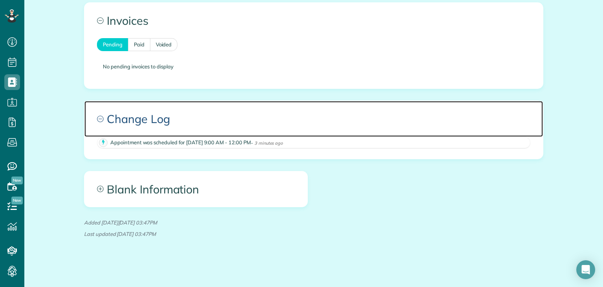
scroll to position [509, 0]
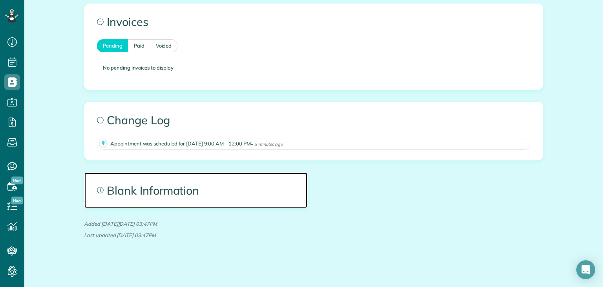
click at [97, 189] on icon at bounding box center [100, 190] width 7 height 7
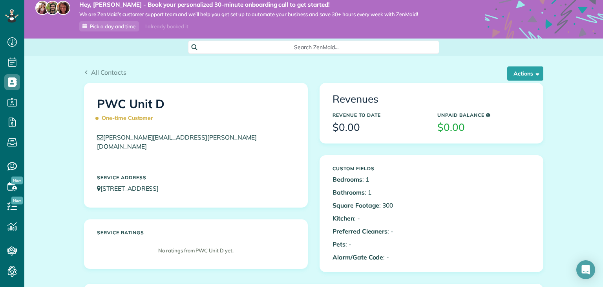
scroll to position [0, 0]
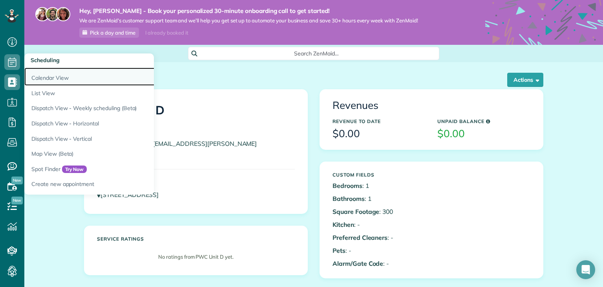
click at [71, 82] on link "Calendar View" at bounding box center [122, 77] width 196 height 18
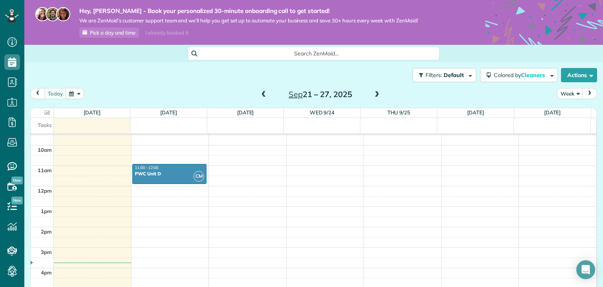
scroll to position [193, 0]
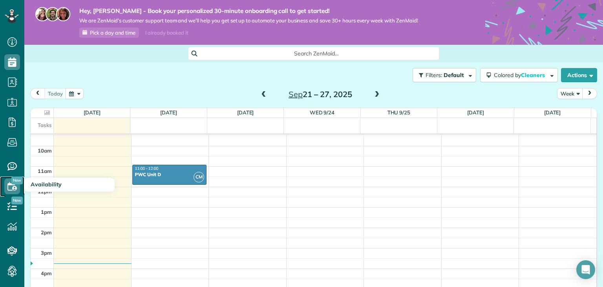
click at [13, 187] on use at bounding box center [11, 186] width 9 height 8
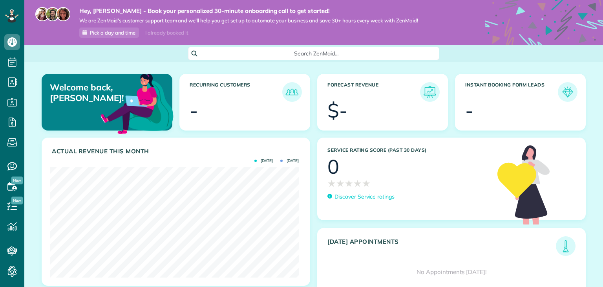
scroll to position [110, 249]
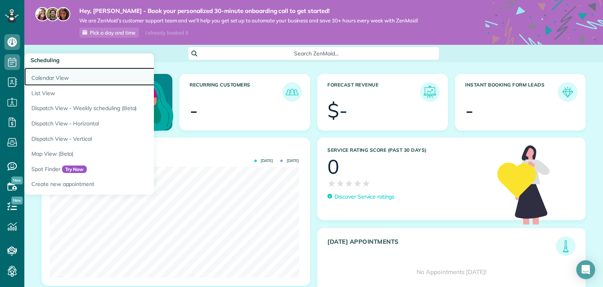
click at [42, 75] on link "Calendar View" at bounding box center [122, 77] width 196 height 18
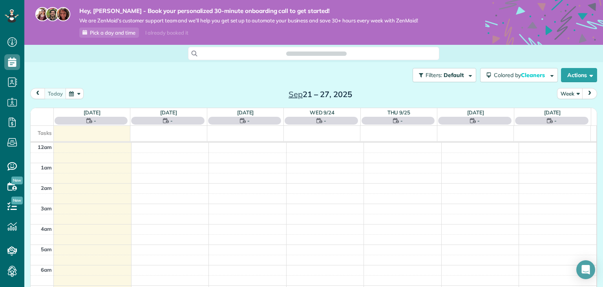
scroll to position [142, 0]
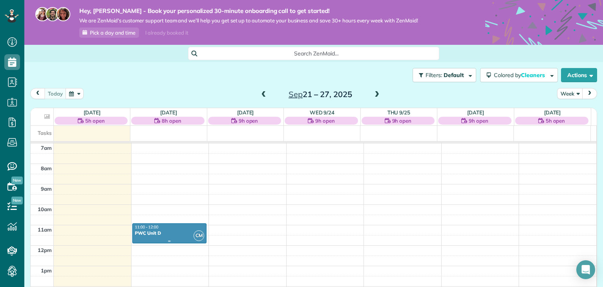
click at [170, 230] on div "PWC Unit D" at bounding box center [170, 232] width 70 height 5
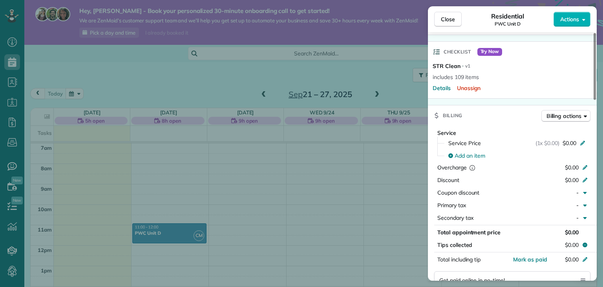
scroll to position [266, 0]
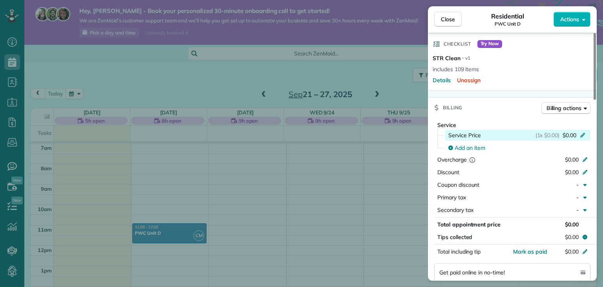
click at [573, 131] on span "$0.00" at bounding box center [570, 135] width 14 height 8
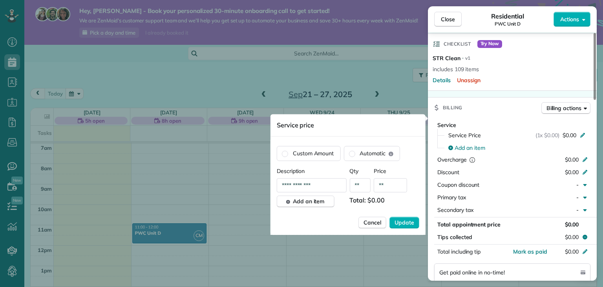
click at [394, 187] on input "**" at bounding box center [390, 185] width 33 height 14
type input "***"
click at [406, 224] on span "Update" at bounding box center [405, 222] width 20 height 8
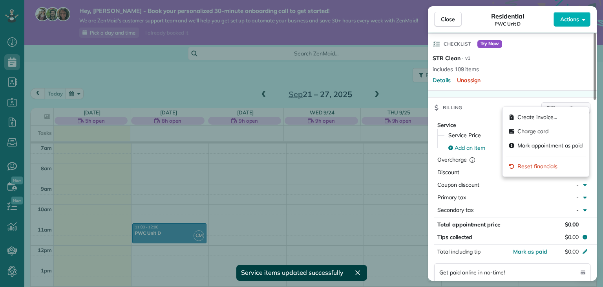
click at [559, 104] on span "Billing actions" at bounding box center [564, 108] width 35 height 8
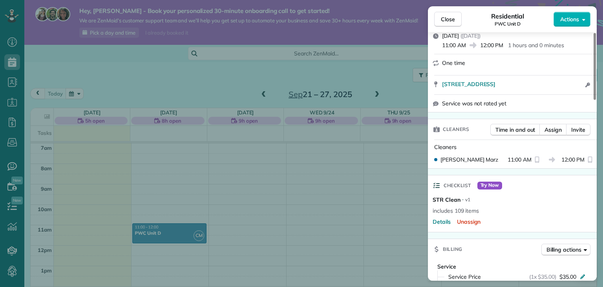
scroll to position [124, 0]
click at [239, 123] on div "Close Residential PWC Unit D Actions Status Active PWC Unit D · Open profile No…" at bounding box center [301, 143] width 603 height 287
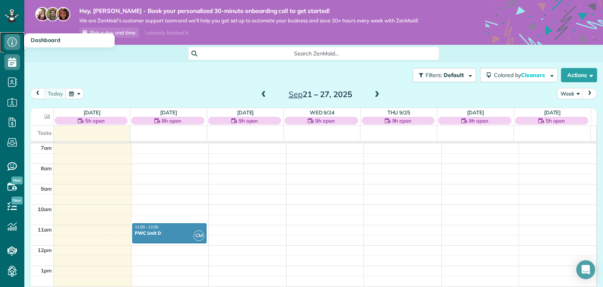
click at [11, 40] on icon at bounding box center [12, 42] width 16 height 16
